Goal: Task Accomplishment & Management: Complete application form

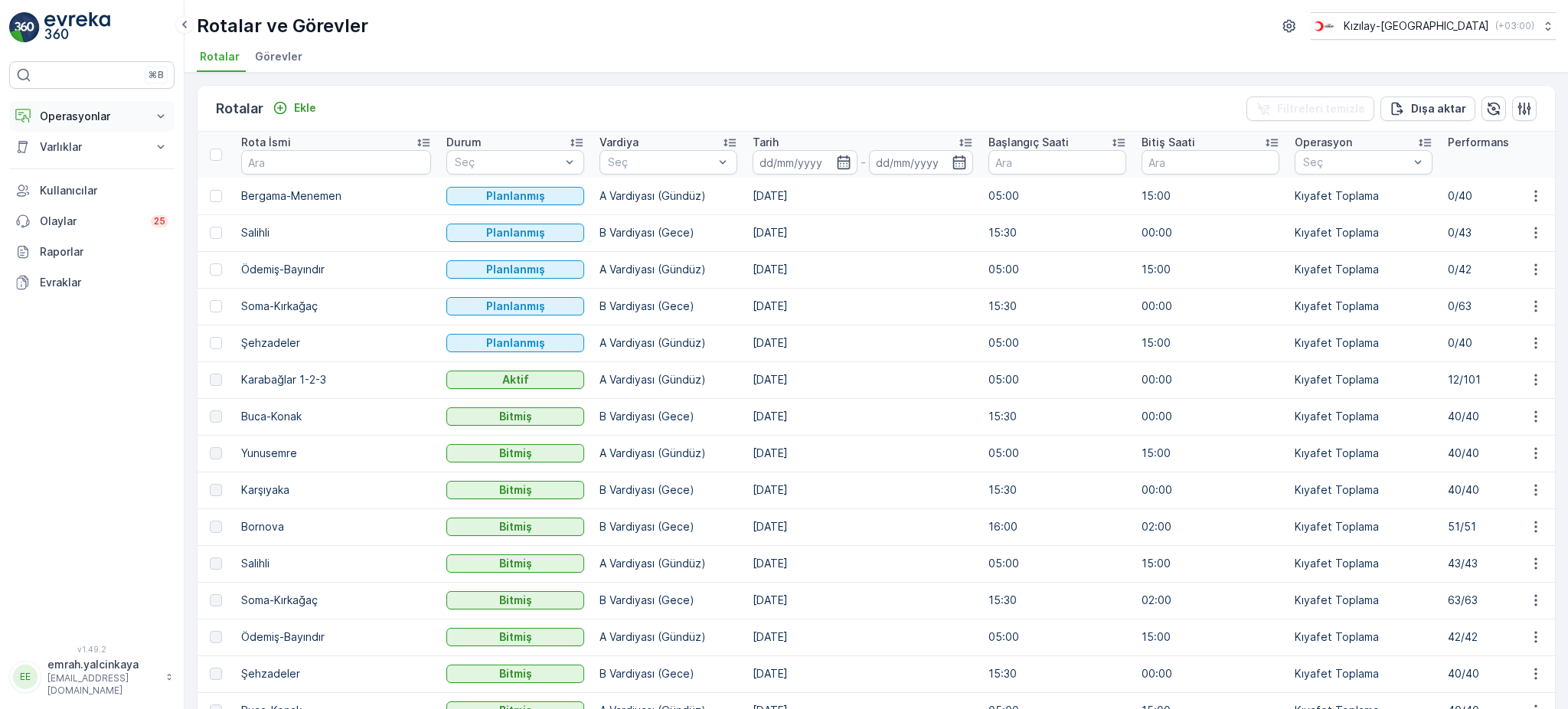
click at [77, 124] on button "Operasyonlar" at bounding box center [92, 116] width 165 height 30
click at [91, 150] on link "Rapor - Kızılay" at bounding box center [103, 142] width 142 height 22
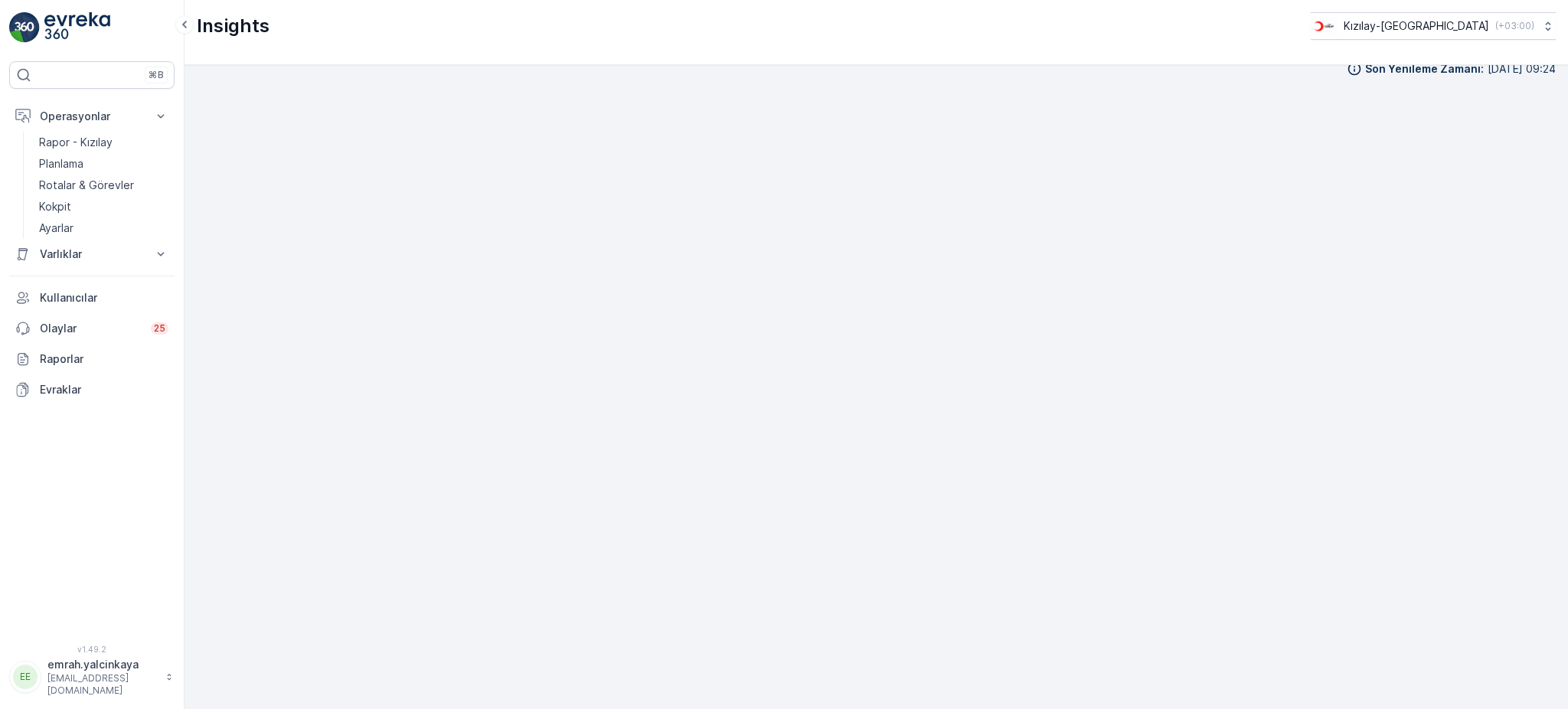
scroll to position [19, 0]
click at [98, 183] on p "Rotalar & Görevler" at bounding box center [86, 185] width 95 height 16
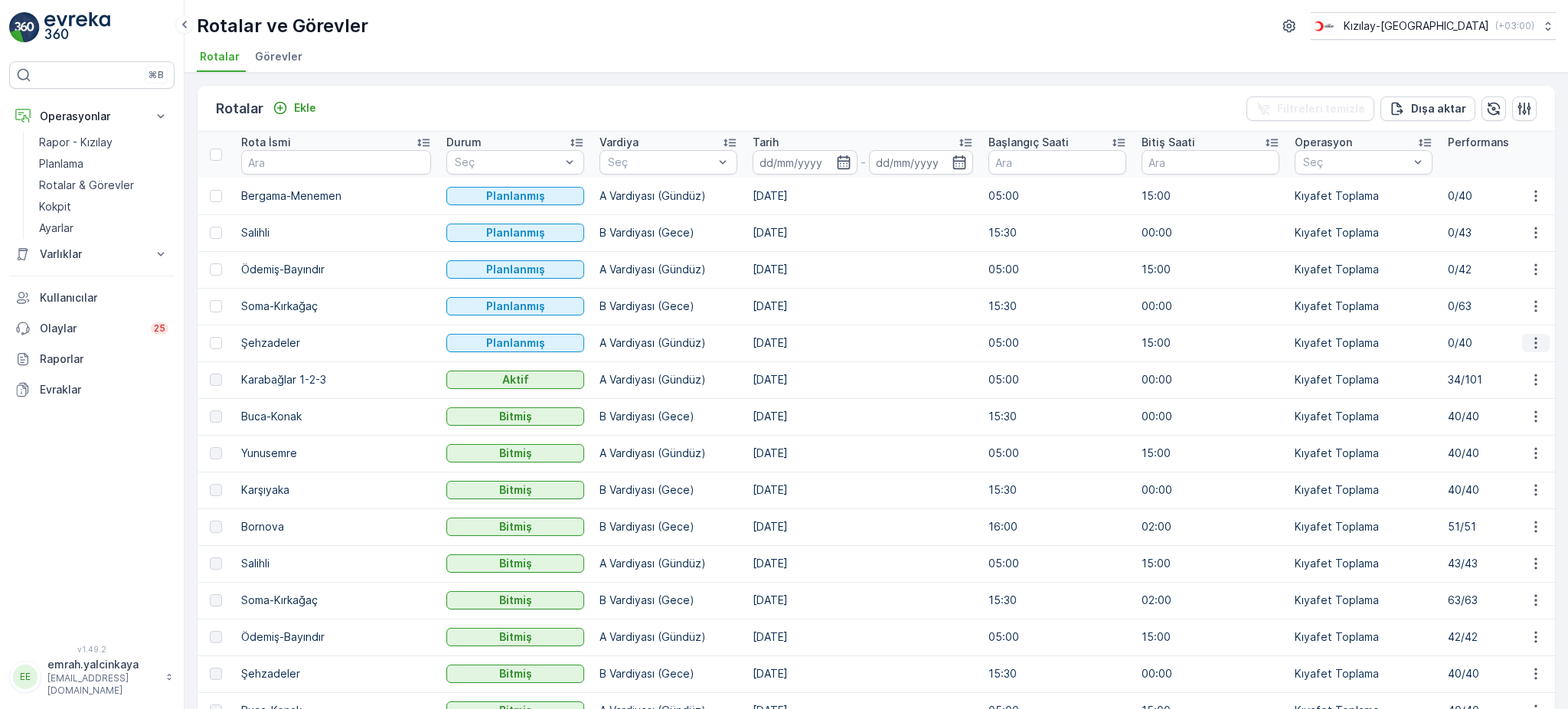
click at [1528, 349] on icon "button" at bounding box center [1536, 344] width 16 height 16
click at [1488, 458] on div "Sil" at bounding box center [1500, 457] width 134 height 22
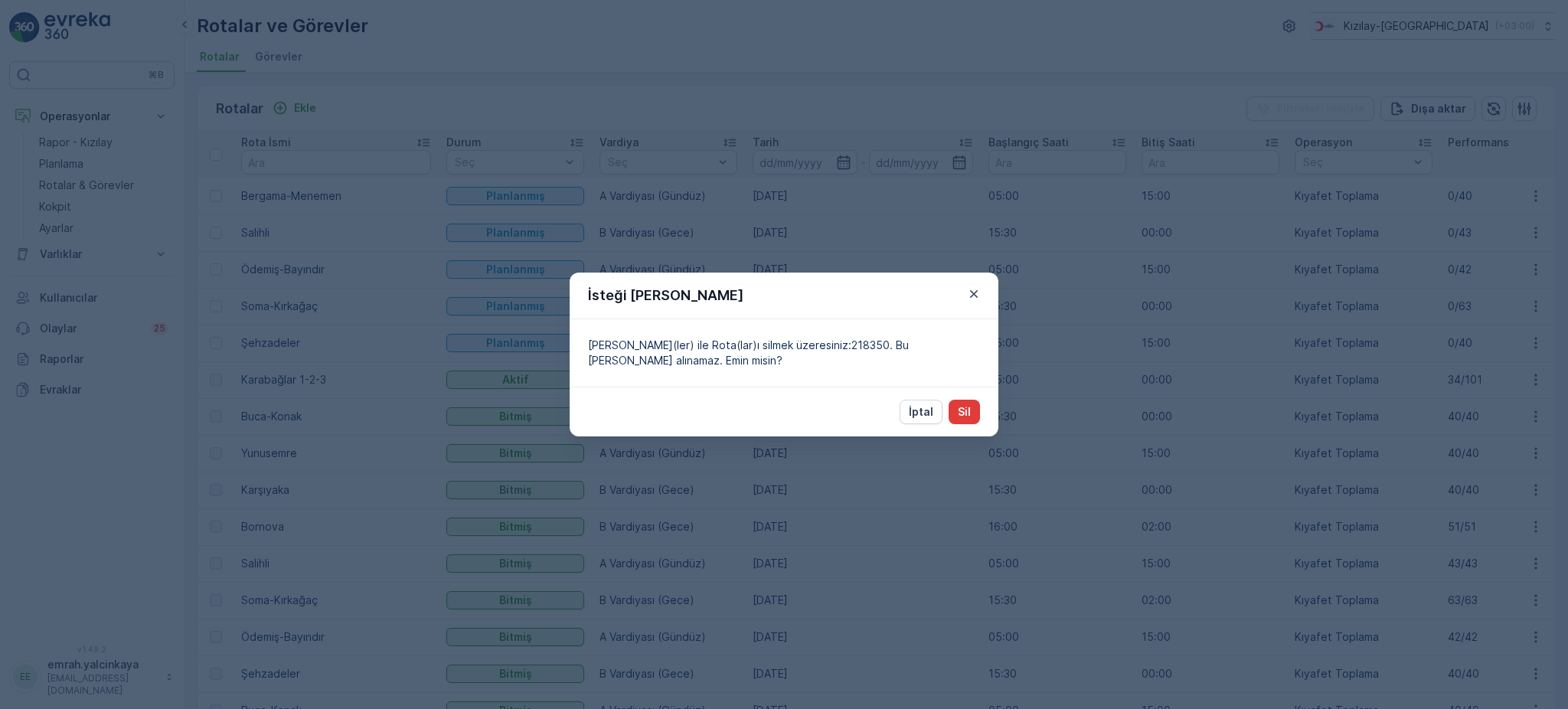
click at [972, 416] on button "Sil" at bounding box center [964, 412] width 31 height 24
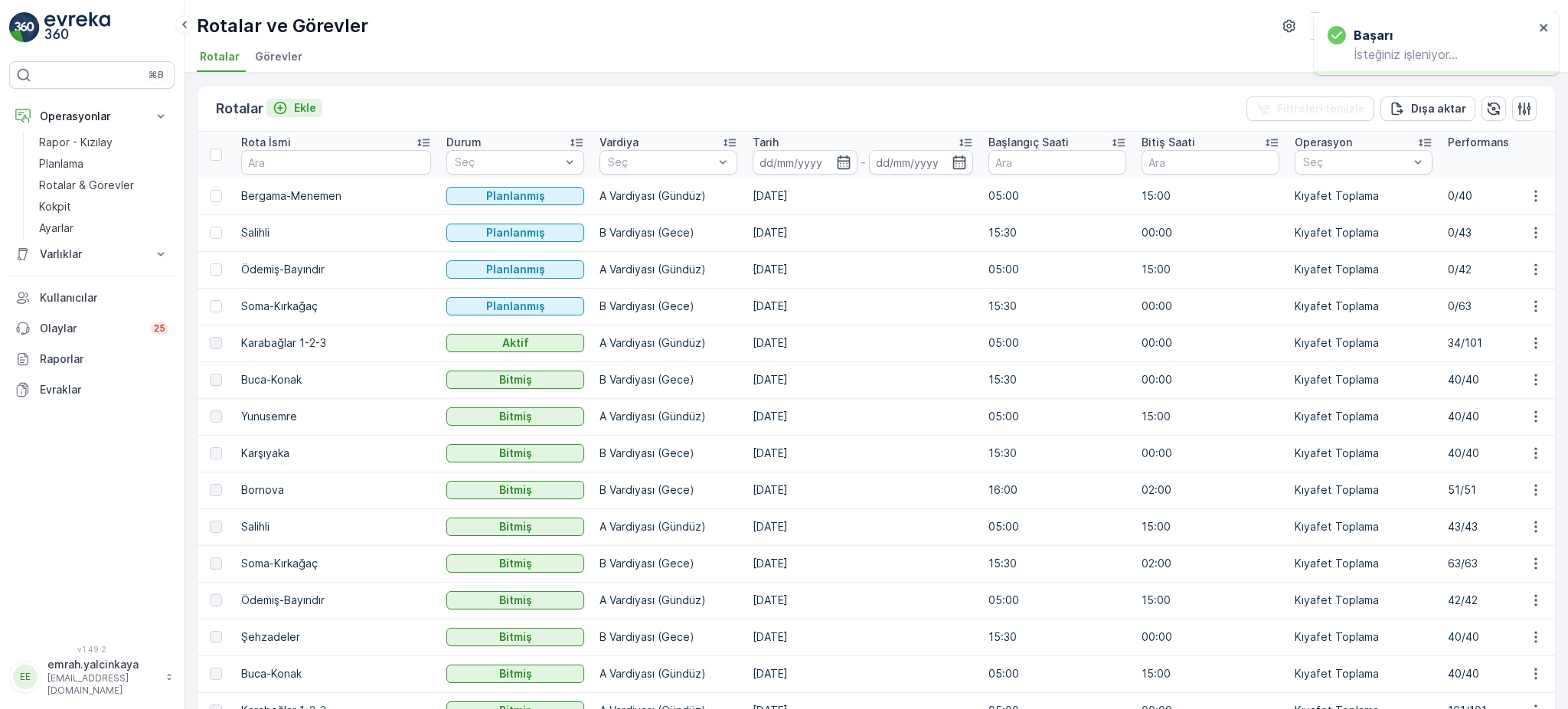
click at [285, 100] on icon "Ekle" at bounding box center [280, 108] width 16 height 16
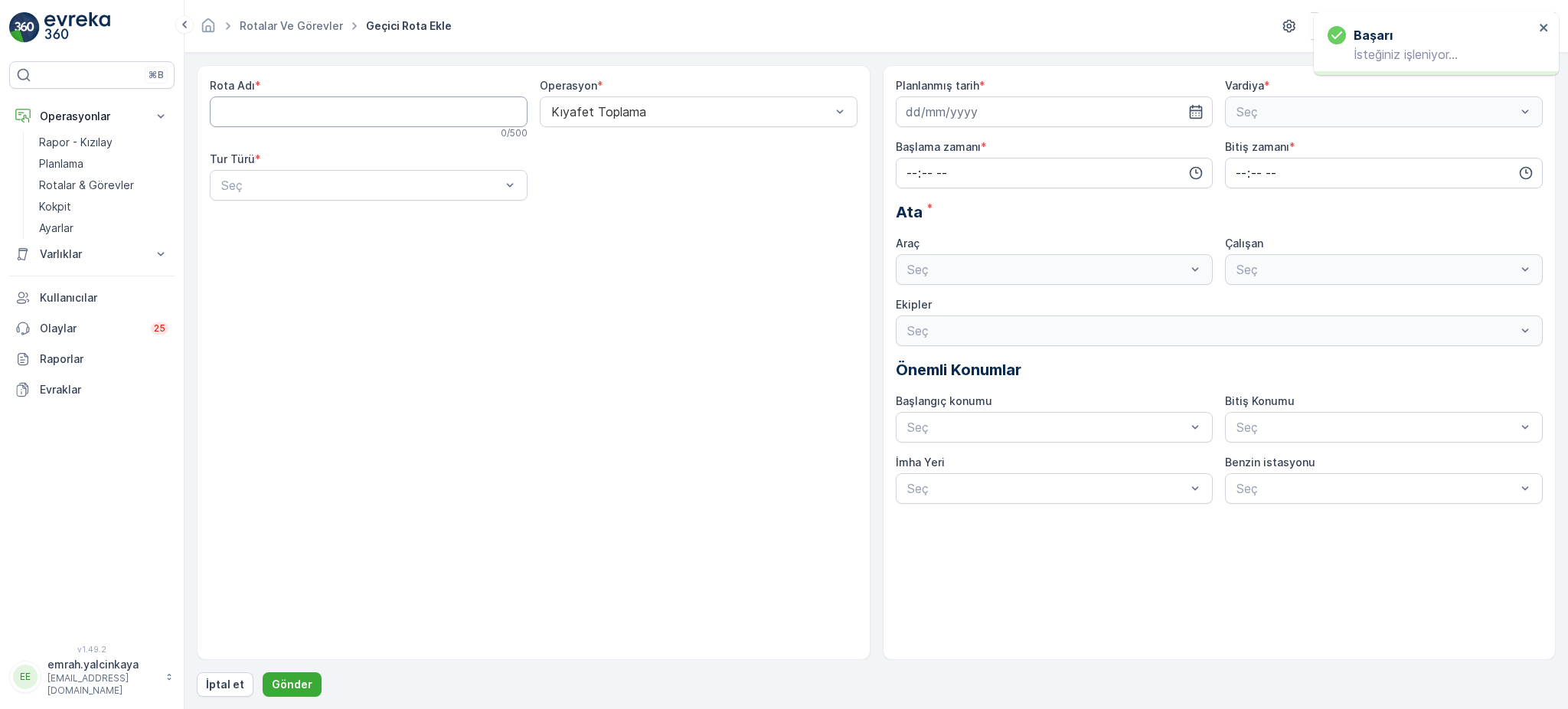
click at [284, 116] on Adı "Rota Adı" at bounding box center [368, 111] width 317 height 30
type Adı "Şehzadeler"
click at [300, 175] on div "Seç" at bounding box center [368, 184] width 317 height 30
click at [303, 221] on div "Statik" at bounding box center [369, 223] width 299 height 14
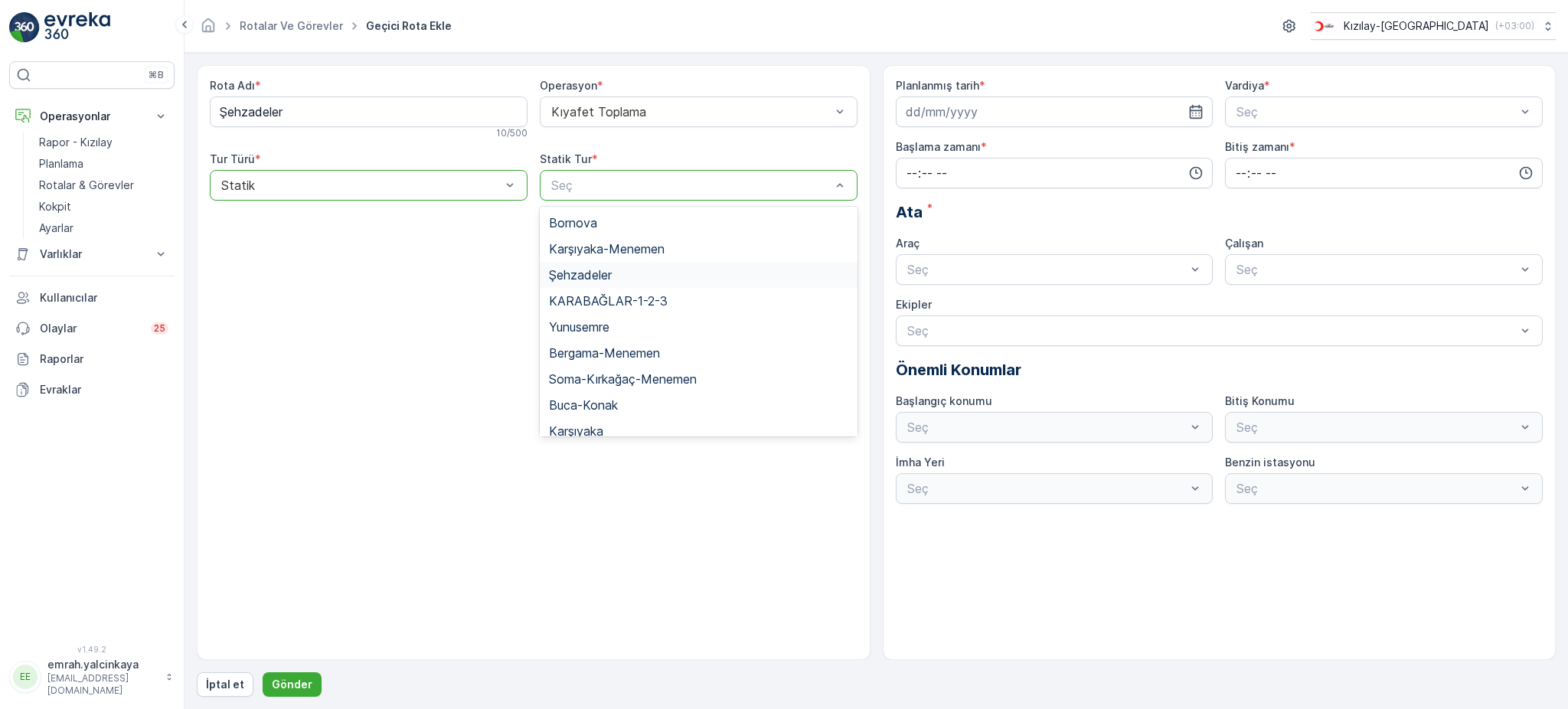
click at [648, 270] on div "Şehzadeler" at bounding box center [698, 275] width 299 height 14
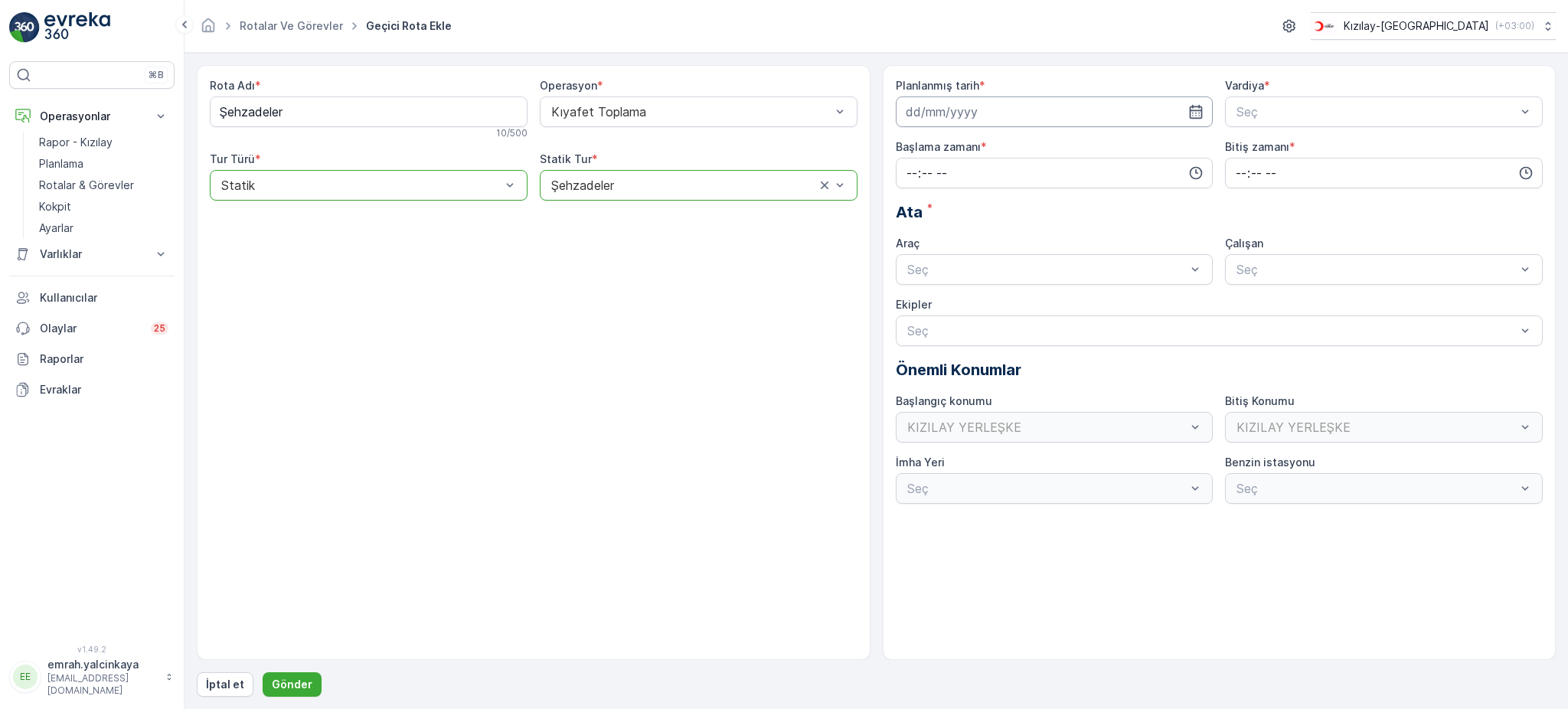
click at [992, 107] on input at bounding box center [1054, 111] width 317 height 30
click at [926, 241] on div "8" at bounding box center [921, 240] width 24 height 24
type input "[DATE]"
click at [1258, 169] on span "B Vardiyası (Gece)" at bounding box center [1287, 176] width 106 height 14
click at [1091, 177] on input "time" at bounding box center [1054, 172] width 317 height 30
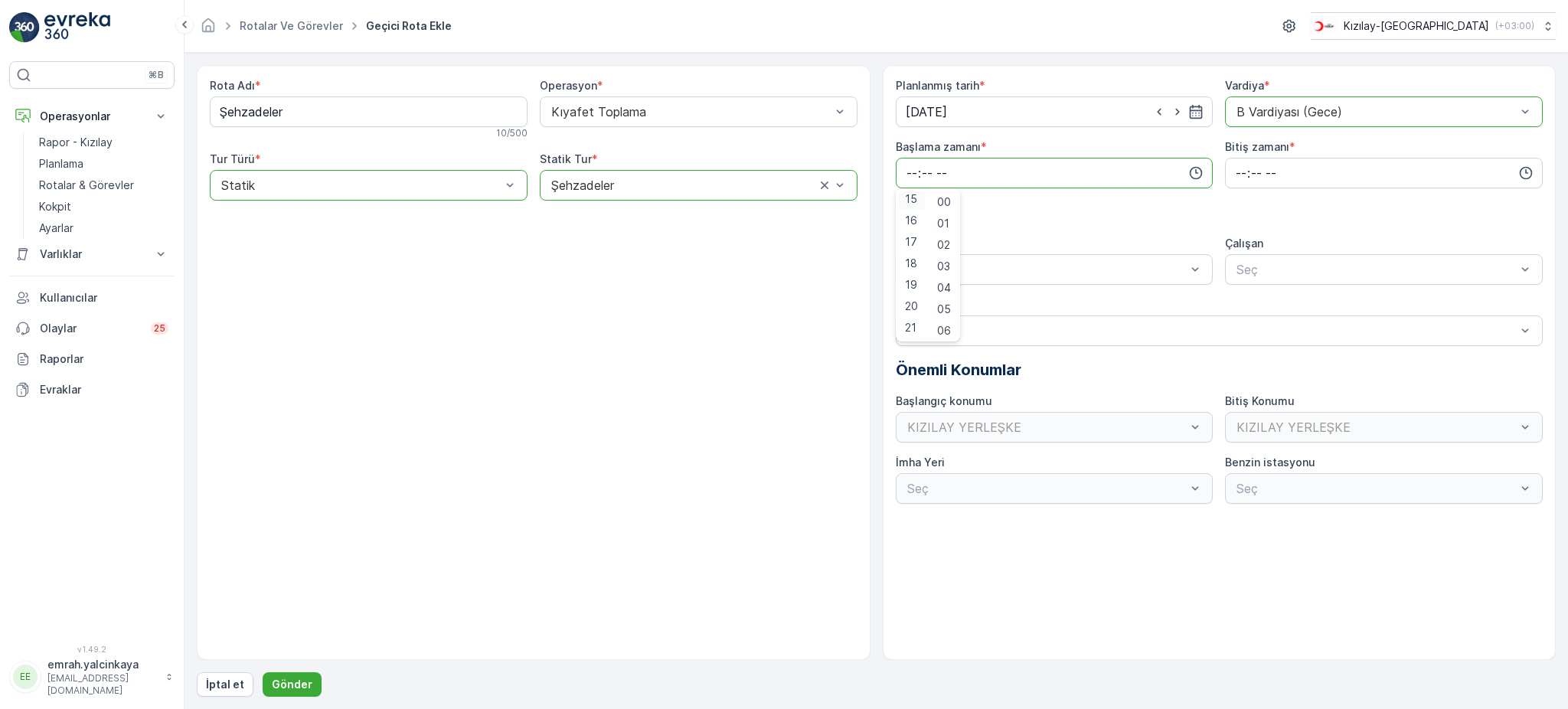
scroll to position [322, 0]
click at [911, 206] on span "15" at bounding box center [911, 203] width 12 height 16
click at [951, 323] on span "30" at bounding box center [944, 328] width 13 height 16
type input "15:30"
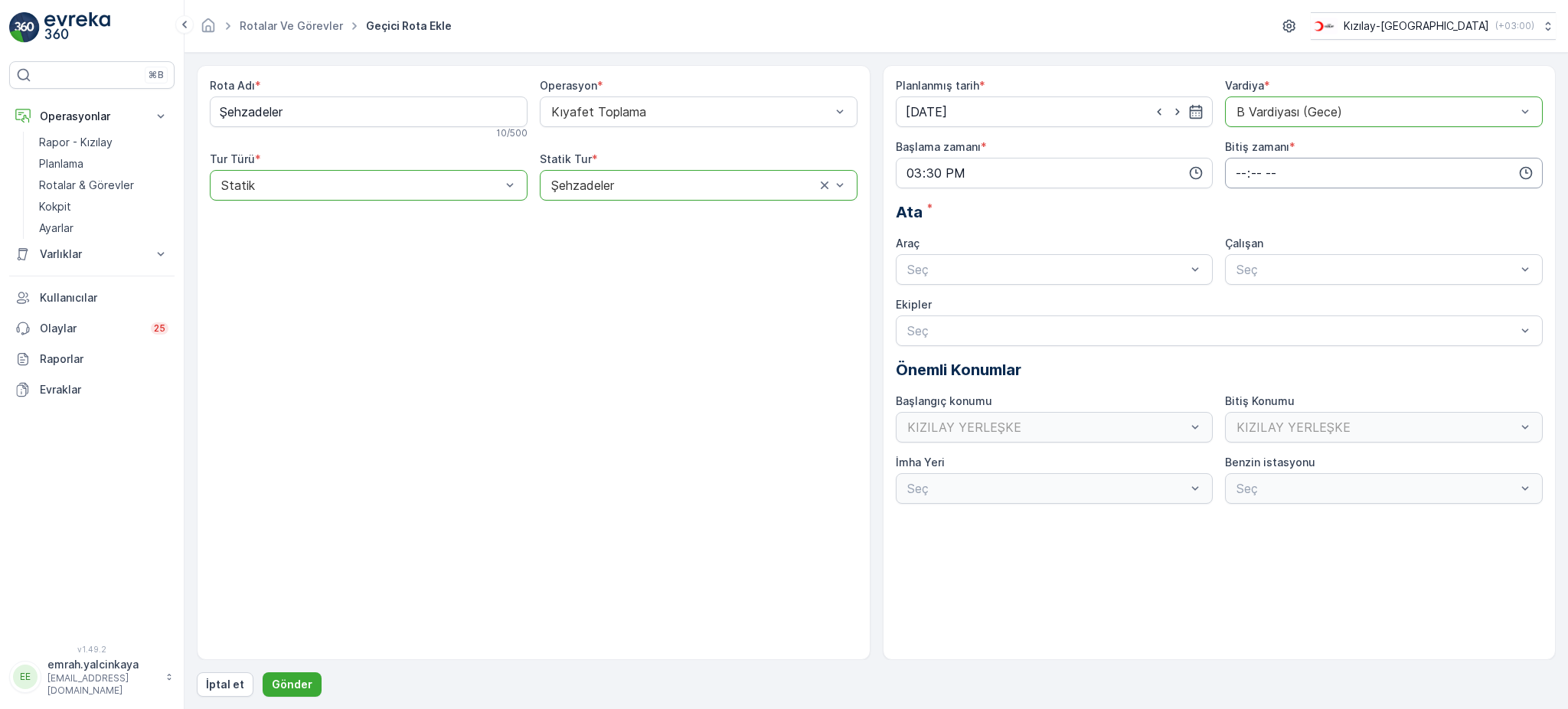
click at [1229, 173] on input "time" at bounding box center [1384, 172] width 317 height 30
click at [1243, 202] on span "00" at bounding box center [1241, 203] width 14 height 16
type input "00:00"
click at [1015, 300] on div "06 DCG 302 Meşgul" at bounding box center [1055, 307] width 299 height 14
click at [1289, 311] on span "06 DCG 302" at bounding box center [1270, 307] width 72 height 14
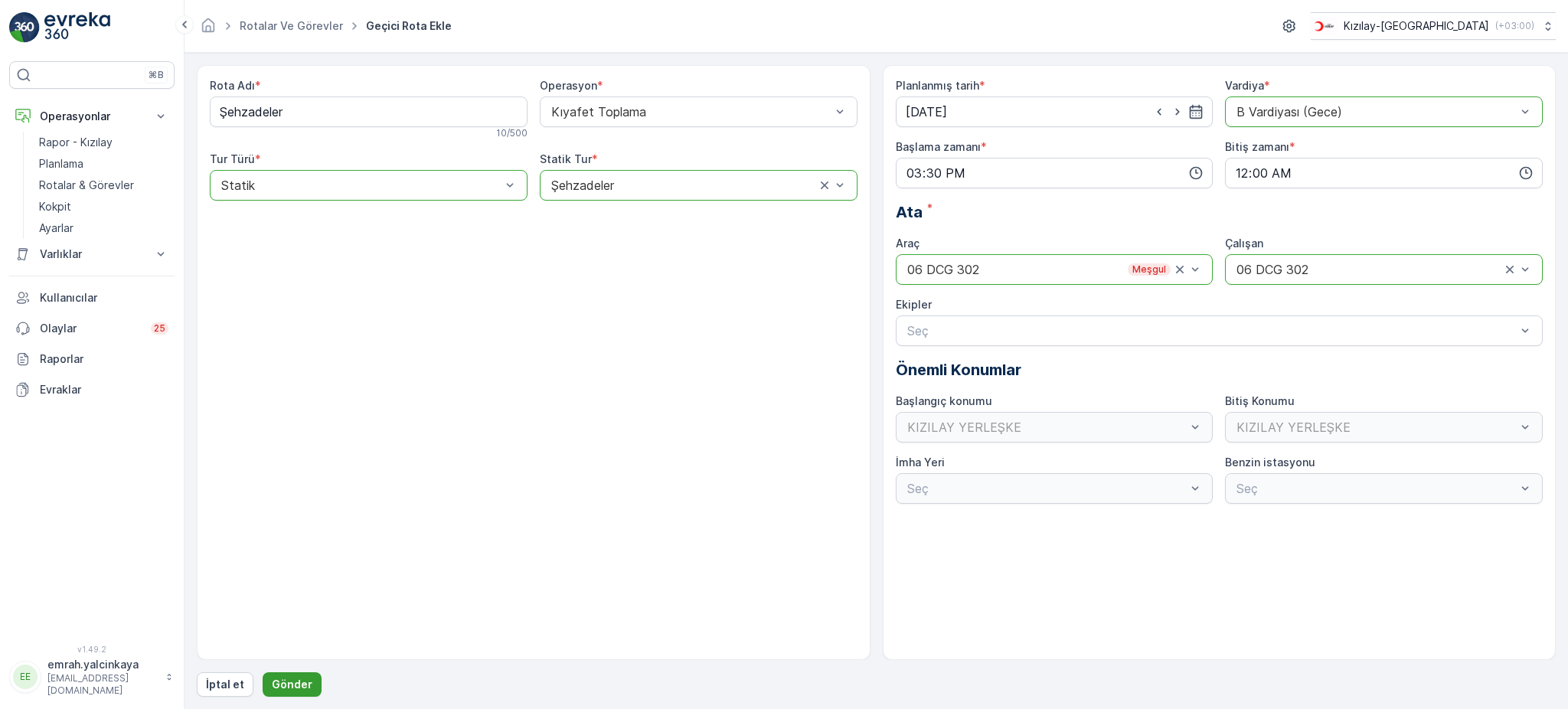
click at [290, 686] on p "Gönder" at bounding box center [292, 685] width 41 height 16
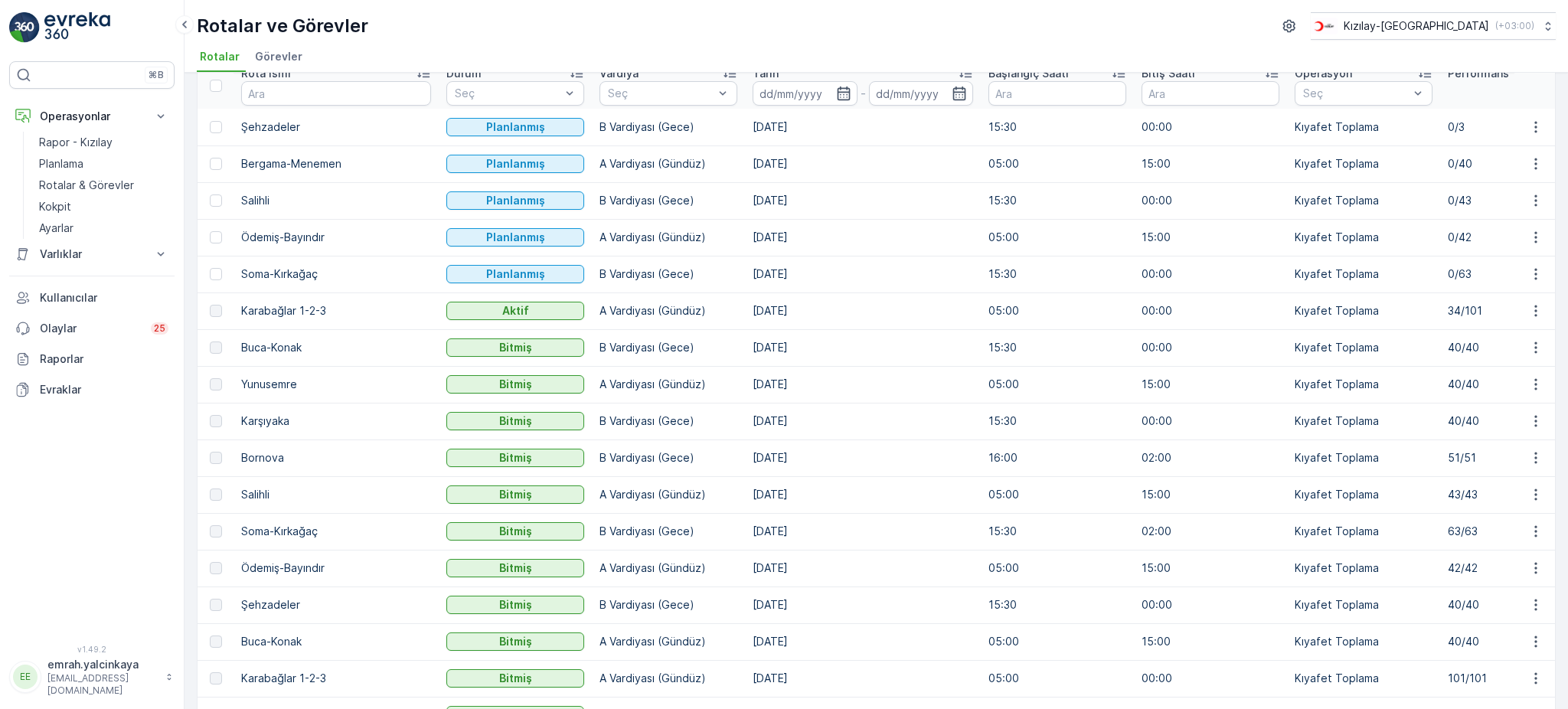
scroll to position [102, 0]
